Goal: Task Accomplishment & Management: Complete application form

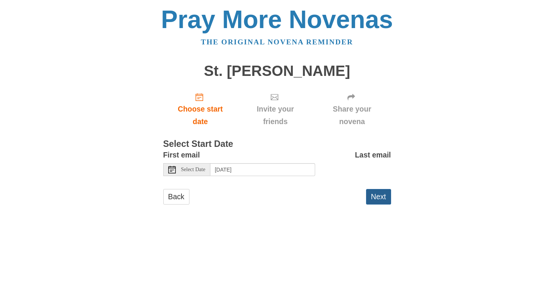
click at [379, 194] on button "Next" at bounding box center [378, 197] width 25 height 16
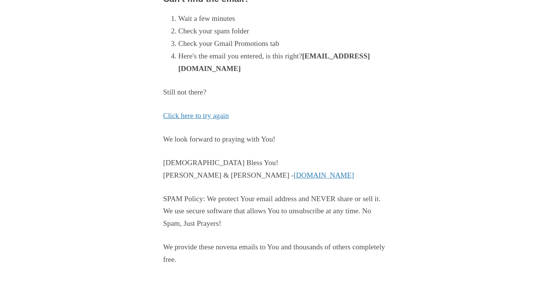
scroll to position [170, 0]
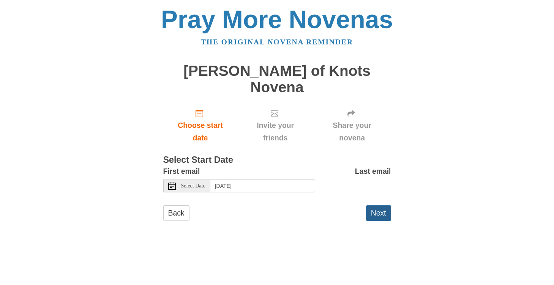
click at [379, 205] on button "Next" at bounding box center [378, 213] width 25 height 16
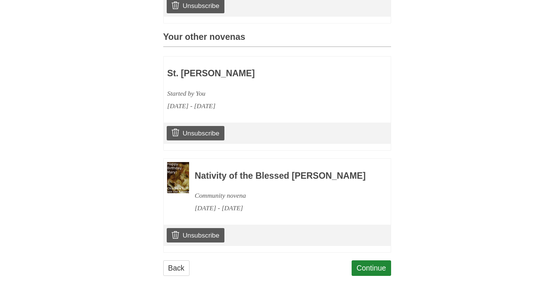
scroll to position [322, 0]
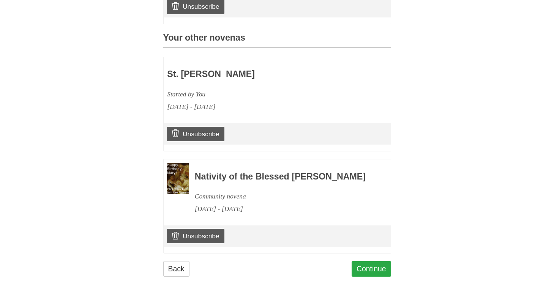
click at [375, 261] on link "Continue" at bounding box center [371, 269] width 39 height 16
